Goal: Check status: Check status

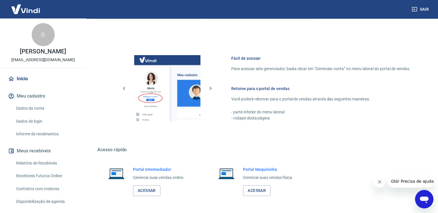
scroll to position [242, 0]
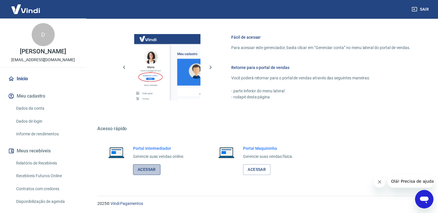
click at [141, 168] on link "Acessar" at bounding box center [146, 169] width 27 height 11
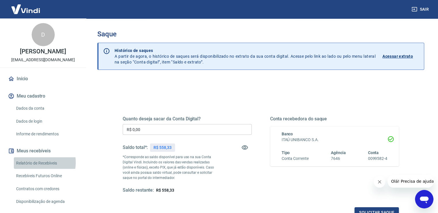
click at [37, 168] on link "Relatório de Recebíveis" at bounding box center [46, 163] width 65 height 12
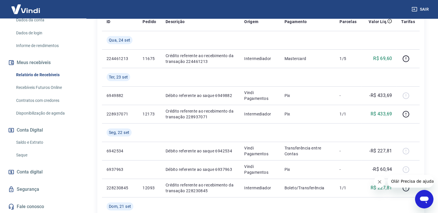
scroll to position [94, 0]
click at [37, 143] on link "Saldo e Extrato" at bounding box center [46, 142] width 65 height 12
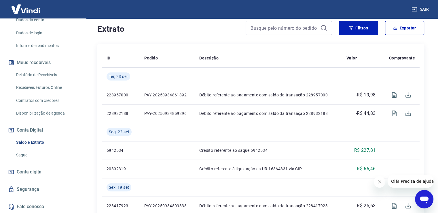
scroll to position [115, 0]
